Goal: Transaction & Acquisition: Obtain resource

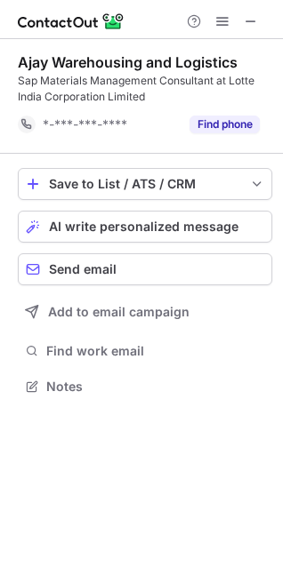
scroll to position [374, 283]
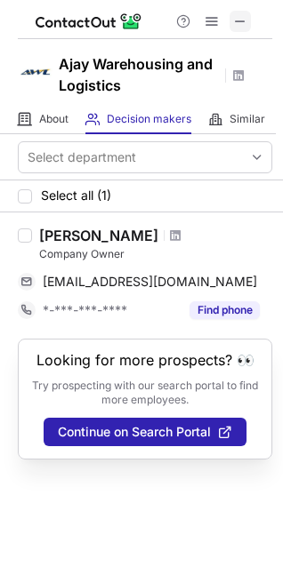
click at [242, 20] on span at bounding box center [240, 21] width 14 height 14
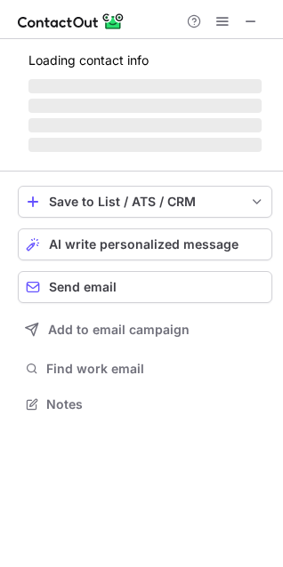
scroll to position [387, 283]
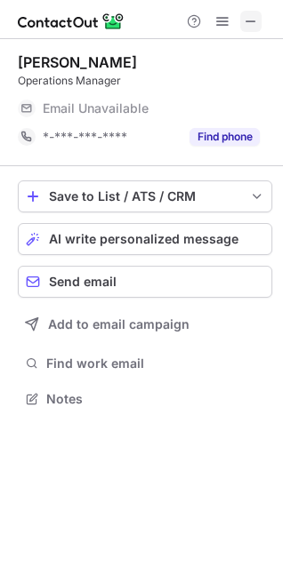
click at [250, 16] on span at bounding box center [251, 21] width 14 height 14
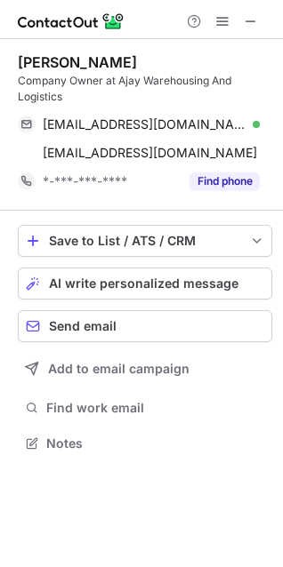
scroll to position [431, 283]
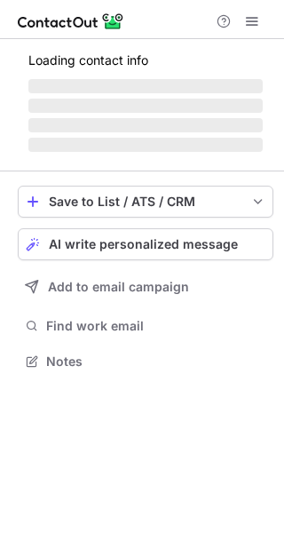
scroll to position [388, 284]
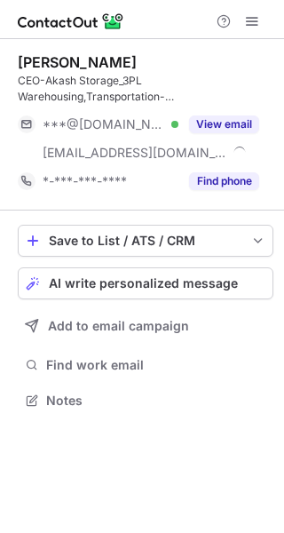
scroll to position [388, 284]
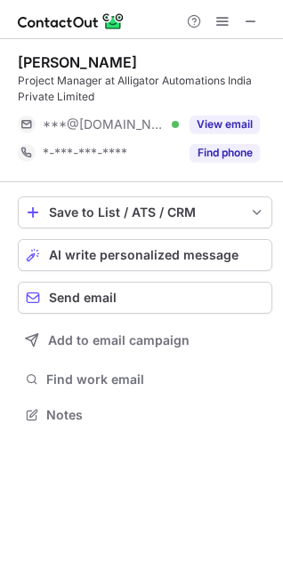
scroll to position [403, 283]
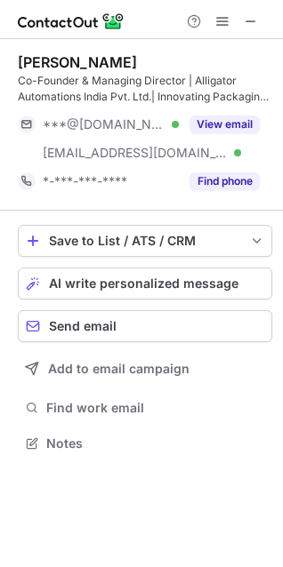
scroll to position [431, 283]
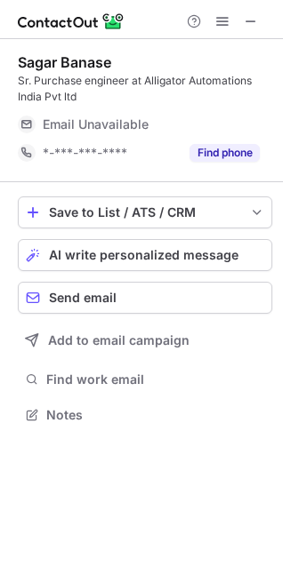
scroll to position [403, 283]
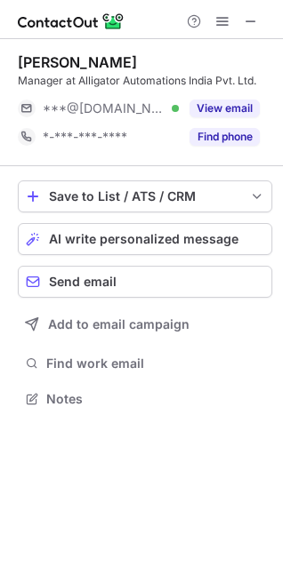
scroll to position [387, 283]
click at [254, 21] on span at bounding box center [251, 21] width 14 height 14
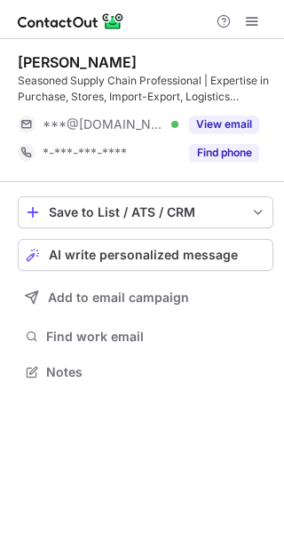
scroll to position [360, 284]
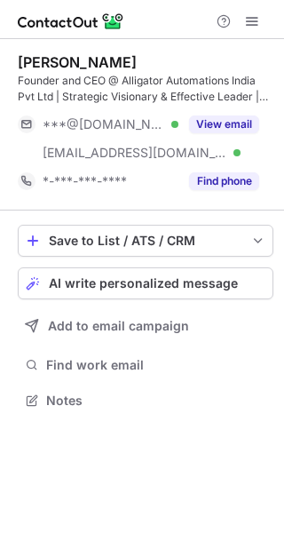
scroll to position [388, 284]
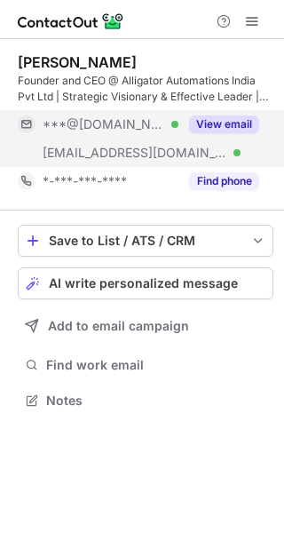
click at [235, 116] on button "View email" at bounding box center [224, 125] width 70 height 18
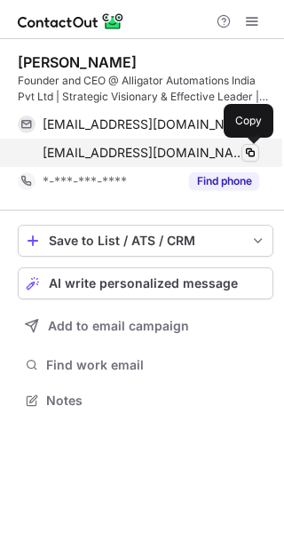
click at [246, 155] on span at bounding box center [251, 153] width 14 height 14
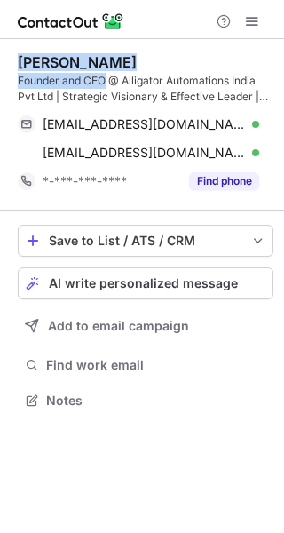
drag, startPoint x: 106, startPoint y: 78, endPoint x: 12, endPoint y: 63, distance: 94.6
click at [12, 63] on div "Srinivas Choudhary Founder and CEO @ Alligator Automations India Pvt Ltd | Stra…" at bounding box center [142, 233] width 284 height 388
copy div "Srinivas Choudhary Founder and CEO"
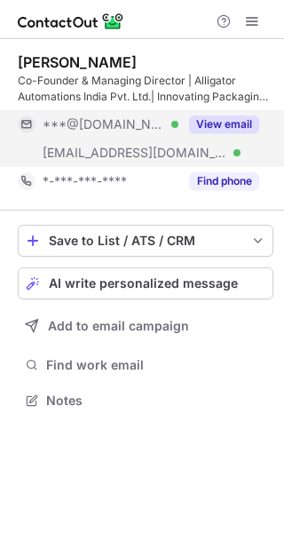
scroll to position [388, 284]
click at [214, 124] on button "View email" at bounding box center [224, 125] width 70 height 18
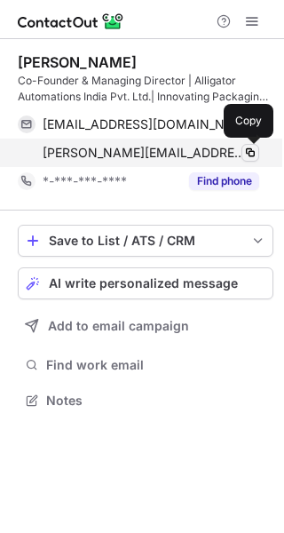
click at [249, 153] on span at bounding box center [251, 153] width 14 height 14
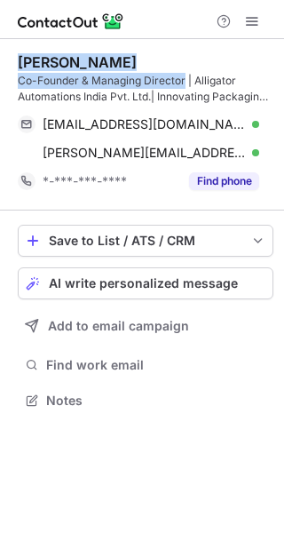
drag, startPoint x: 183, startPoint y: 84, endPoint x: 15, endPoint y: 61, distance: 169.5
click at [15, 61] on div "Krunal Kantale Co-Founder & Managing Director | Alligator Automations India Pvt…" at bounding box center [142, 233] width 284 height 388
copy div "Krunal Kantale Co-Founder & Managing Director"
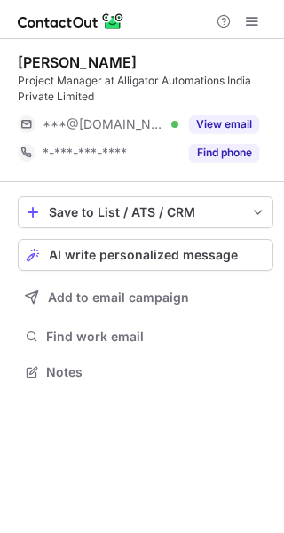
scroll to position [360, 284]
